Goal: Check status

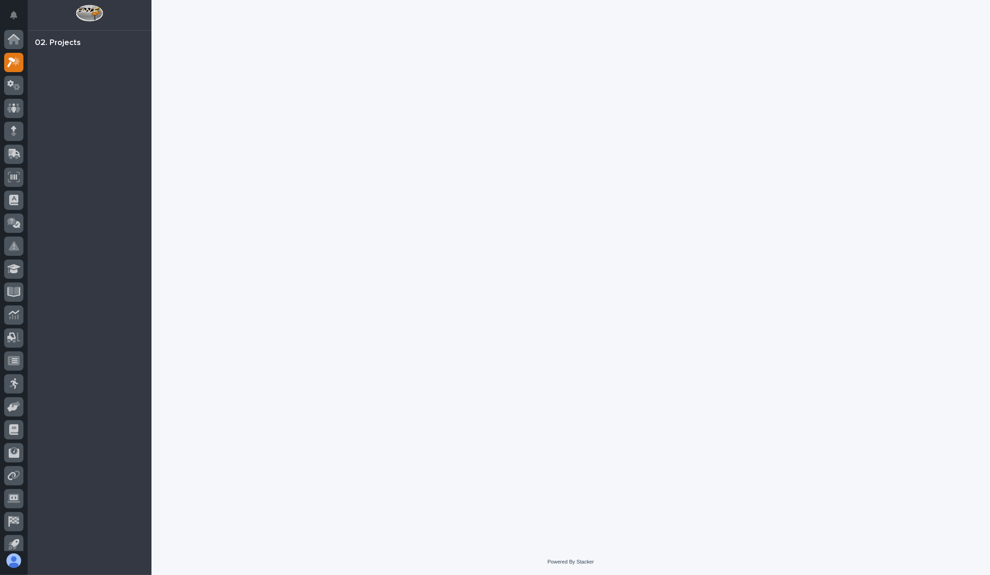
scroll to position [7, 0]
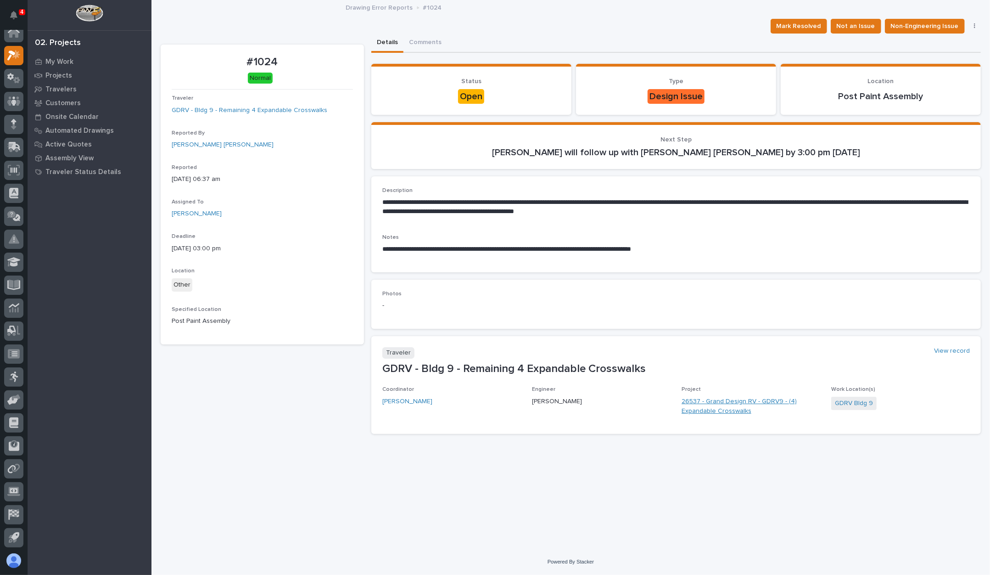
click at [719, 412] on link "26537 - Grand Design RV - GDRV9 - (4) Expandable Crosswalks" at bounding box center [751, 406] width 139 height 19
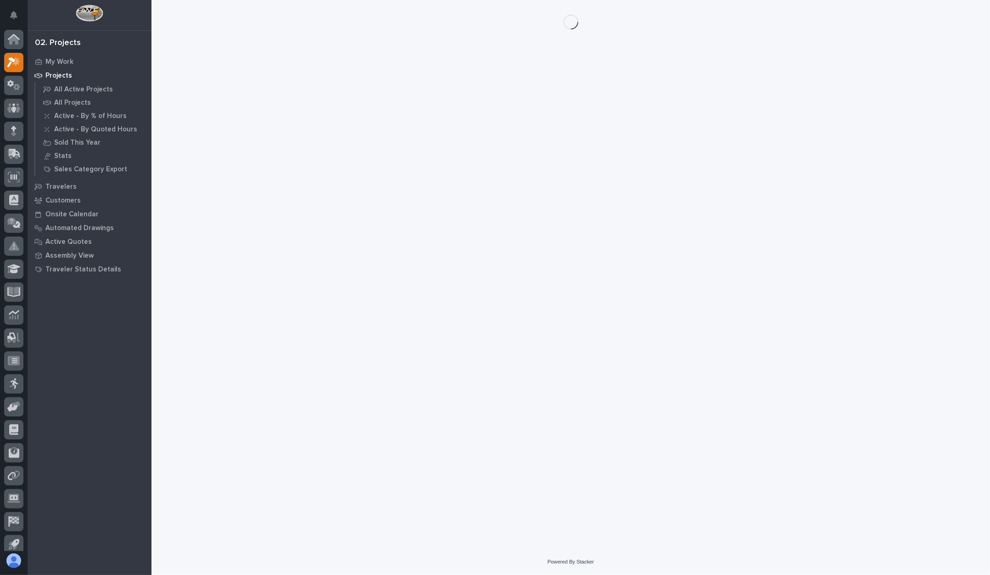
scroll to position [7, 0]
